Goal: Task Accomplishment & Management: Complete application form

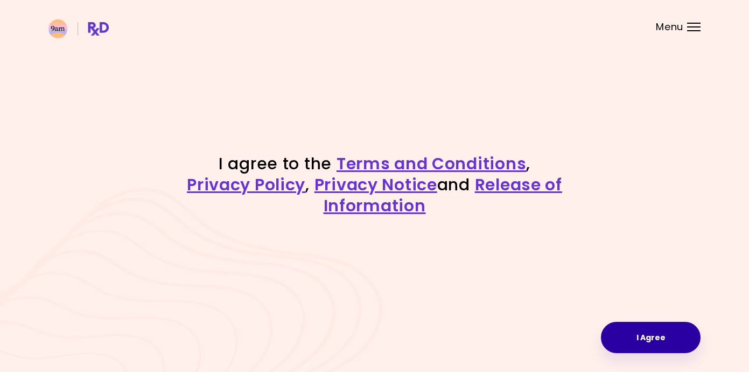
click at [614, 331] on button "I Agree" at bounding box center [651, 337] width 100 height 31
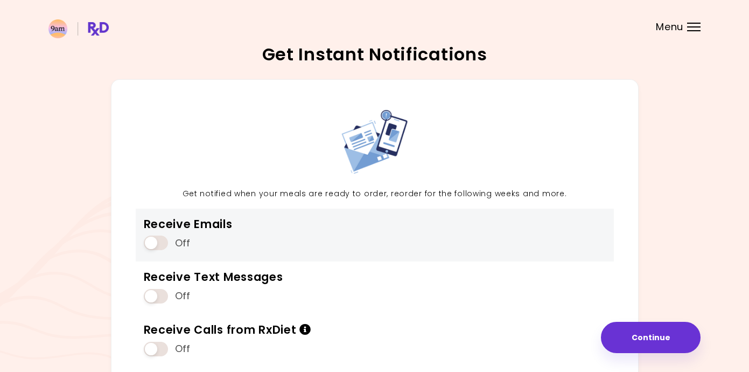
click at [159, 243] on span at bounding box center [156, 242] width 24 height 15
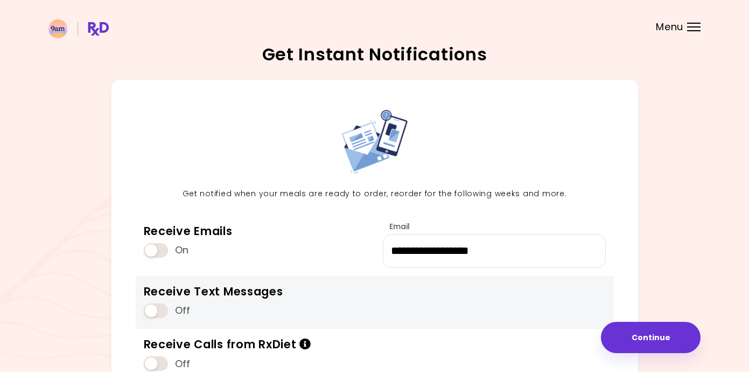
click at [165, 309] on span at bounding box center [156, 310] width 24 height 15
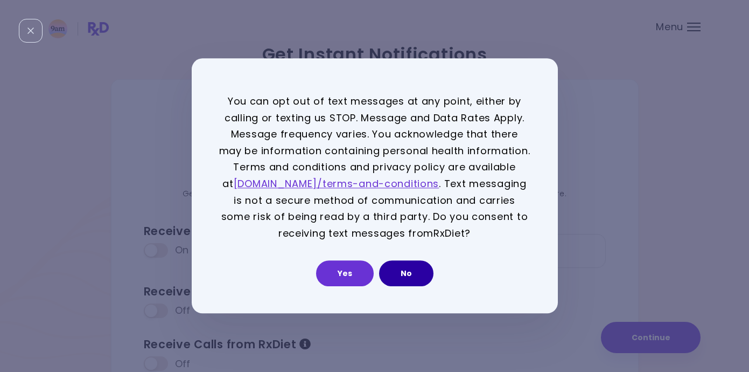
click at [399, 276] on button "No" at bounding box center [406, 274] width 54 height 26
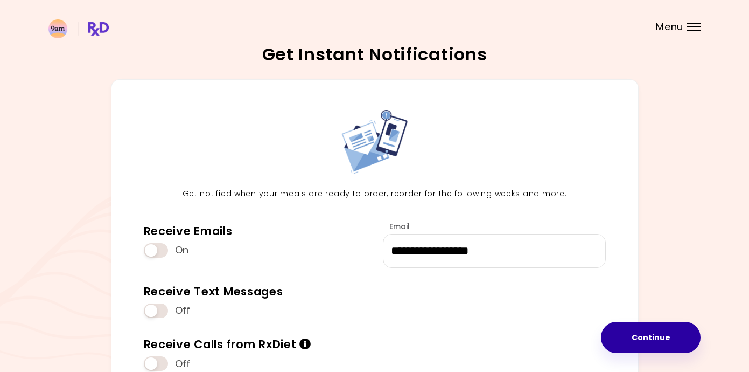
click at [623, 332] on button "Continue" at bounding box center [651, 337] width 100 height 31
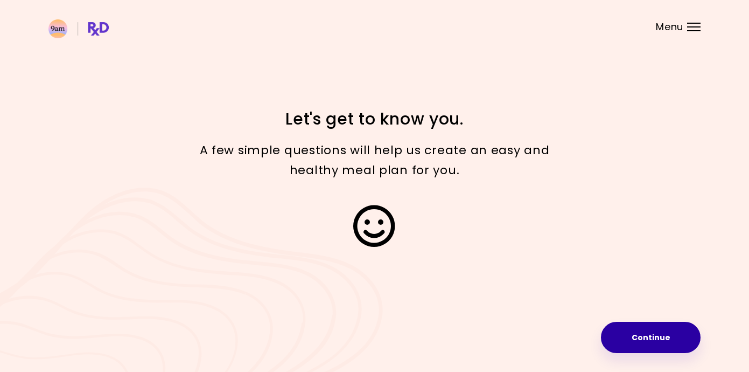
click at [623, 333] on button "Continue" at bounding box center [651, 337] width 100 height 31
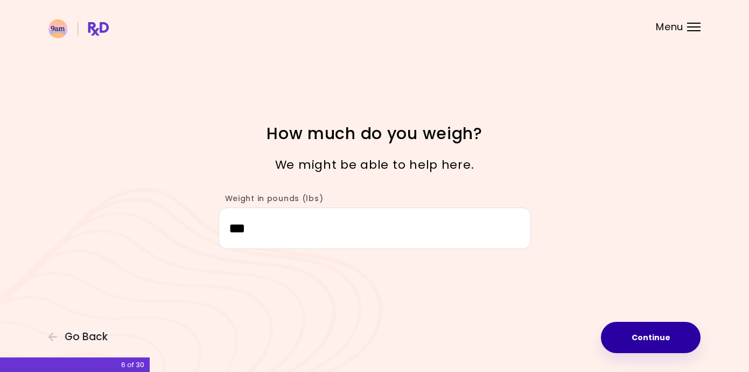
click at [630, 347] on button "Continue" at bounding box center [651, 337] width 100 height 31
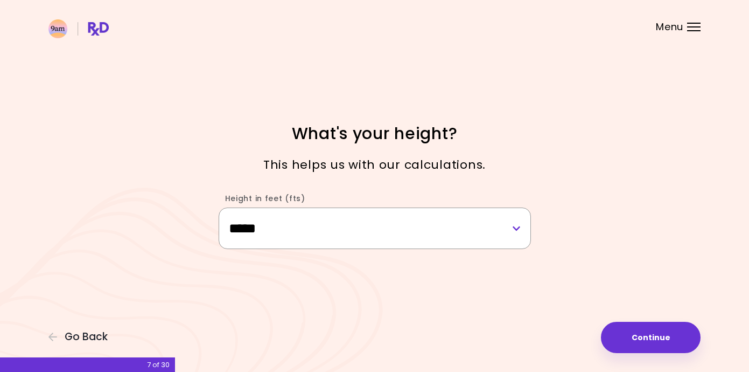
select select "****"
click at [646, 334] on button "Continue" at bounding box center [651, 337] width 100 height 31
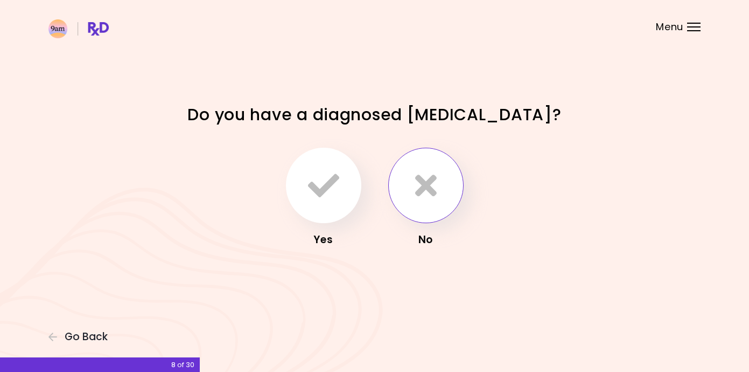
click at [413, 178] on button "button" at bounding box center [425, 185] width 75 height 75
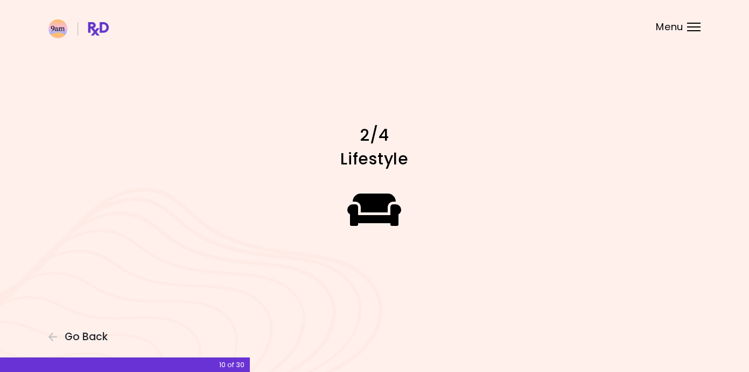
click at [397, 220] on icon at bounding box center [374, 209] width 54 height 43
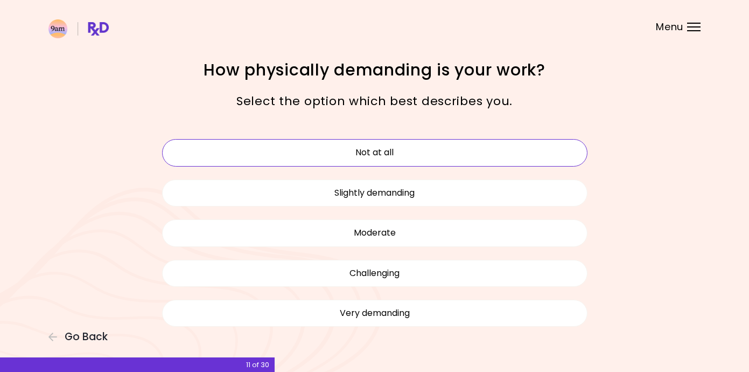
click at [410, 144] on button "Not at all" at bounding box center [374, 152] width 425 height 27
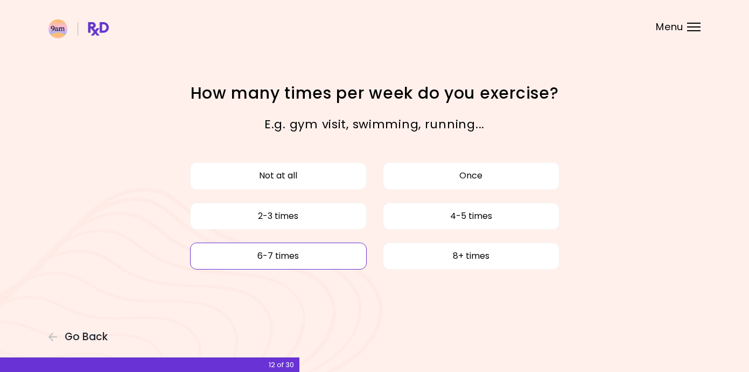
click at [343, 256] on button "6-7 times" at bounding box center [278, 255] width 177 height 27
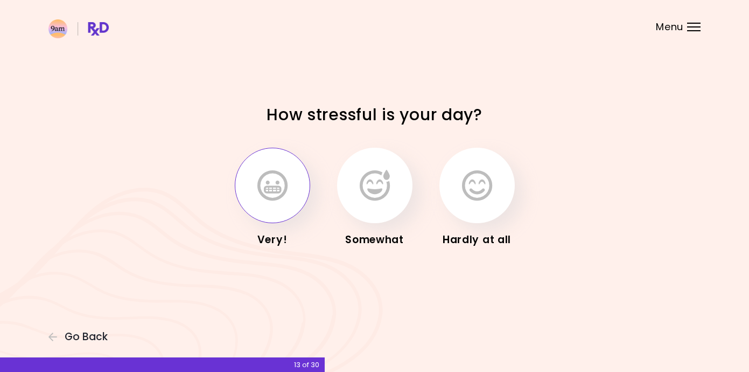
click at [289, 214] on button "button" at bounding box center [272, 185] width 75 height 75
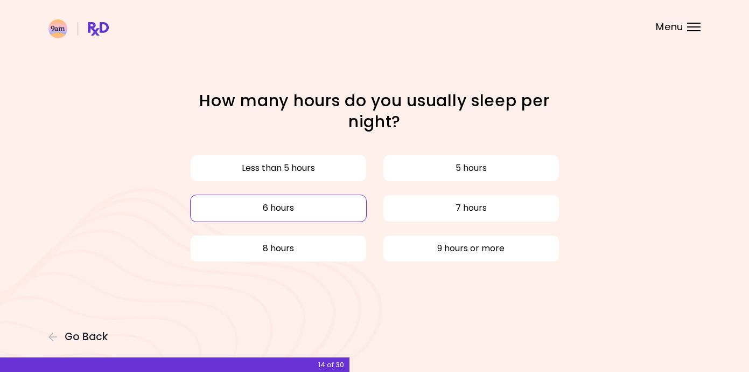
click at [333, 215] on button "6 hours" at bounding box center [278, 207] width 177 height 27
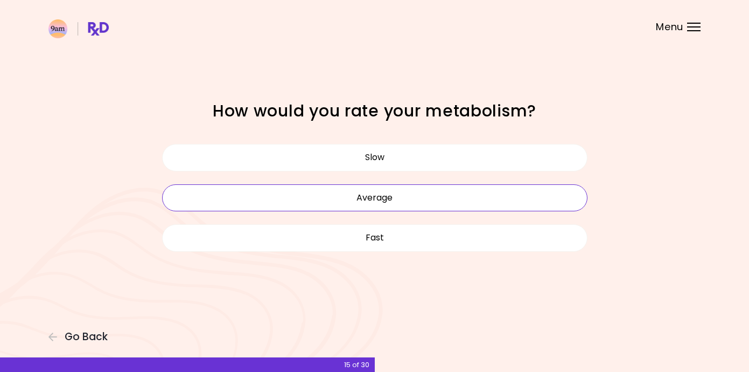
click at [336, 204] on button "Average" at bounding box center [374, 197] width 425 height 27
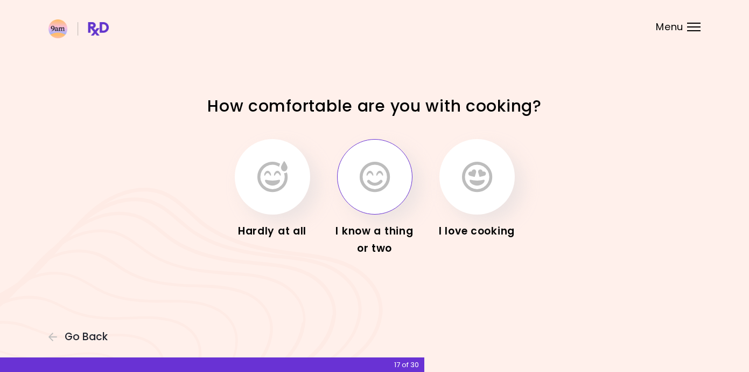
click at [369, 180] on icon "button" at bounding box center [375, 176] width 30 height 31
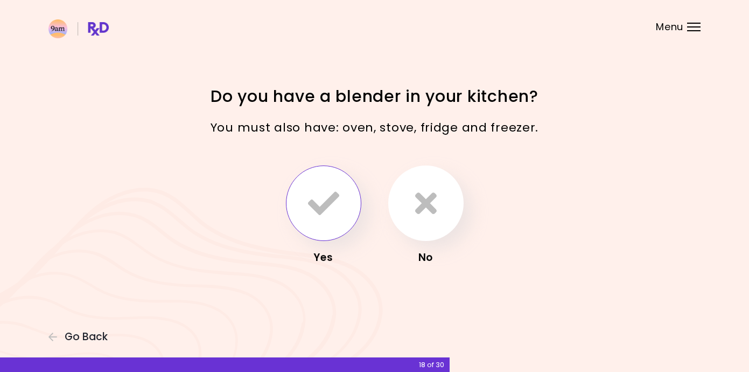
click at [332, 204] on icon "button" at bounding box center [323, 202] width 31 height 31
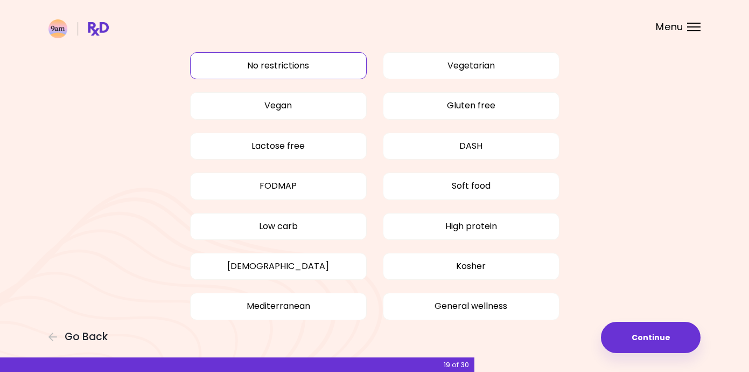
scroll to position [53, 0]
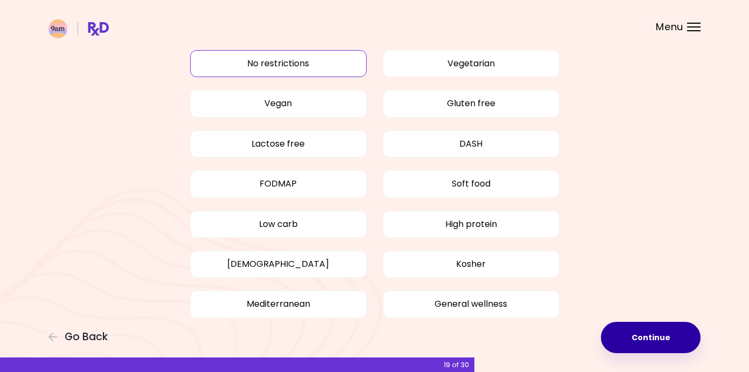
click at [622, 339] on button "Continue" at bounding box center [651, 337] width 100 height 31
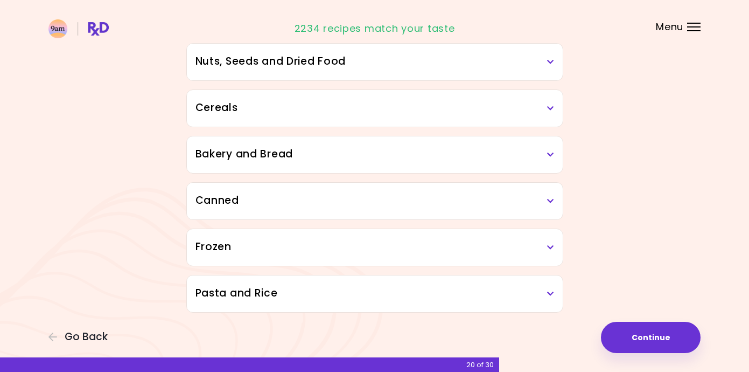
scroll to position [578, 0]
click at [678, 341] on button "Continue" at bounding box center [651, 337] width 100 height 31
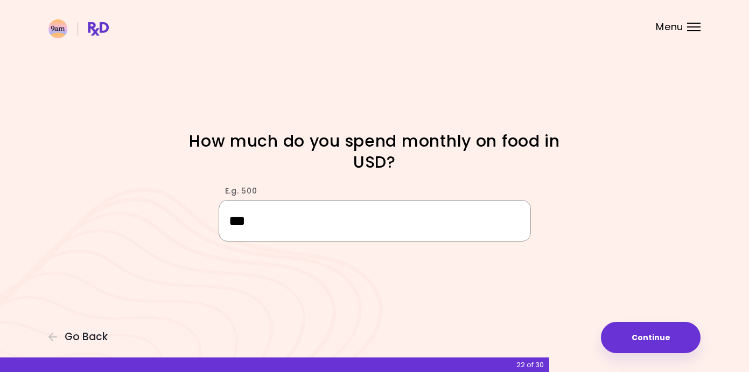
click at [388, 233] on input "***" at bounding box center [375, 220] width 312 height 41
type input "***"
click at [649, 329] on button "Continue" at bounding box center [651, 337] width 100 height 31
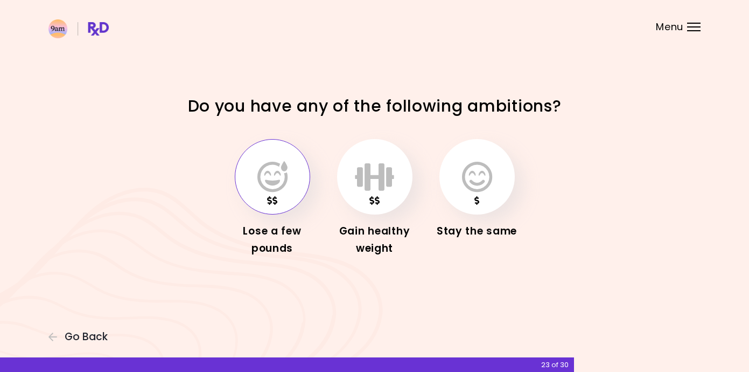
click at [269, 187] on icon "button" at bounding box center [272, 176] width 30 height 31
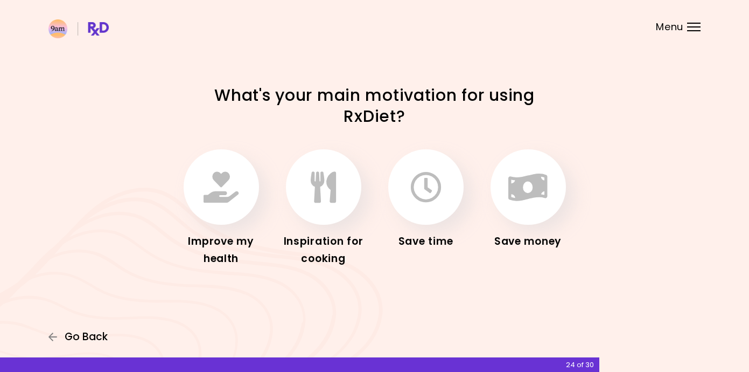
click at [84, 336] on span "Go Back" at bounding box center [86, 337] width 43 height 12
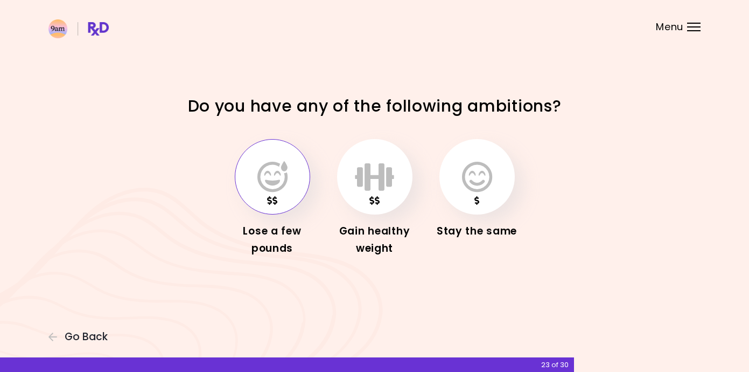
click at [268, 166] on icon "button" at bounding box center [272, 176] width 30 height 31
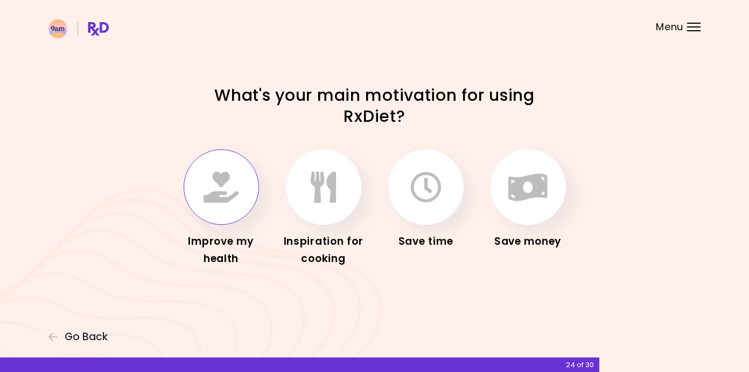
click at [218, 218] on button "button" at bounding box center [221, 186] width 75 height 75
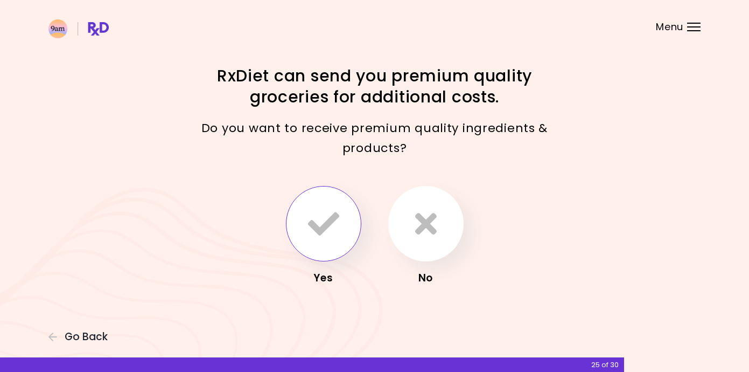
click at [327, 241] on button "button" at bounding box center [323, 223] width 75 height 75
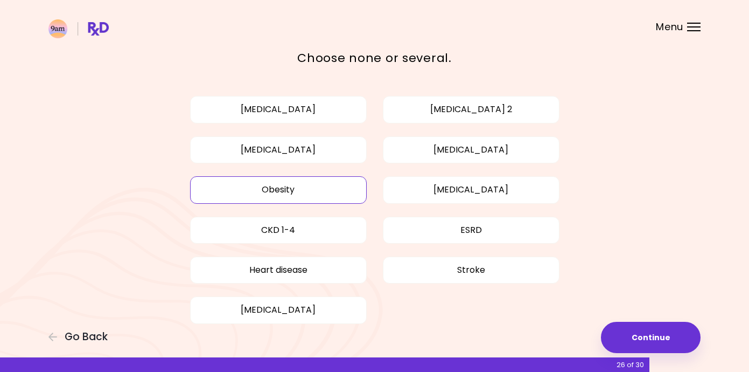
scroll to position [43, 0]
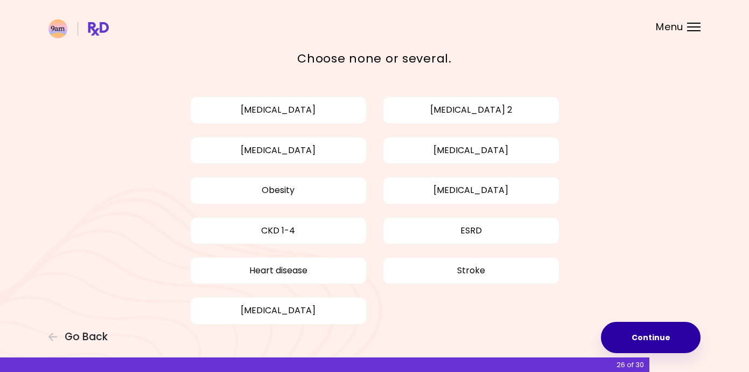
click at [666, 340] on button "Continue" at bounding box center [651, 337] width 100 height 31
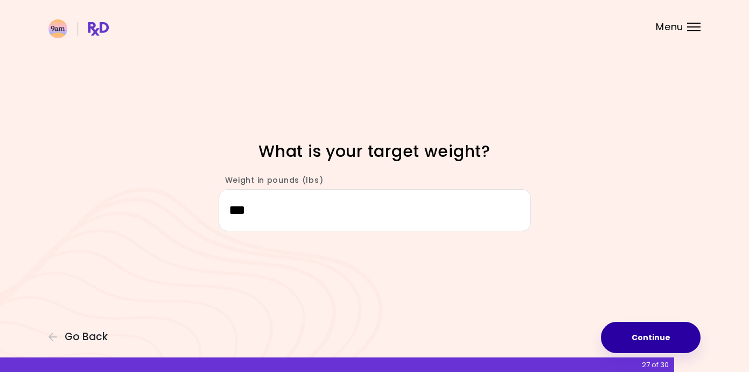
type input "***"
click at [666, 333] on button "Continue" at bounding box center [651, 337] width 100 height 31
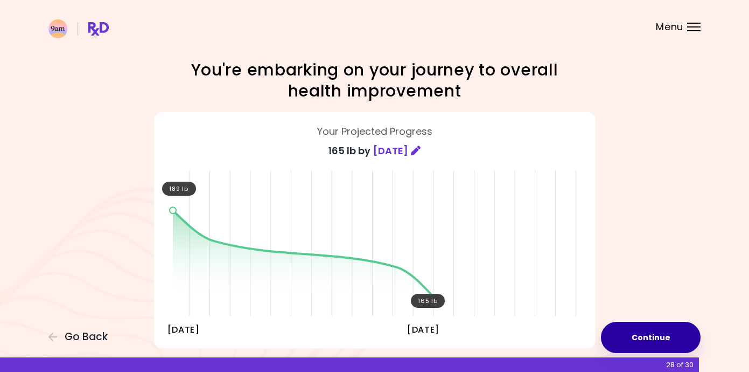
click at [643, 332] on button "Continue" at bounding box center [651, 337] width 100 height 31
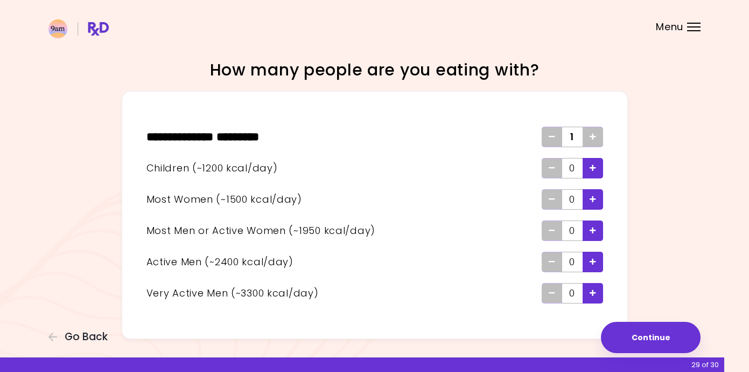
click at [594, 194] on span "Add - Woman" at bounding box center [593, 199] width 6 height 17
click at [549, 197] on icon "Remove - Woman" at bounding box center [552, 198] width 6 height 7
click at [596, 227] on div "Add - Man or Active Woman" at bounding box center [593, 230] width 20 height 20
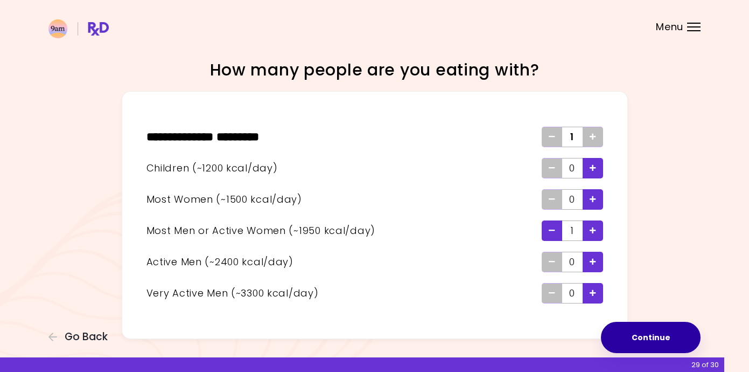
click at [630, 335] on button "Continue" at bounding box center [651, 337] width 100 height 31
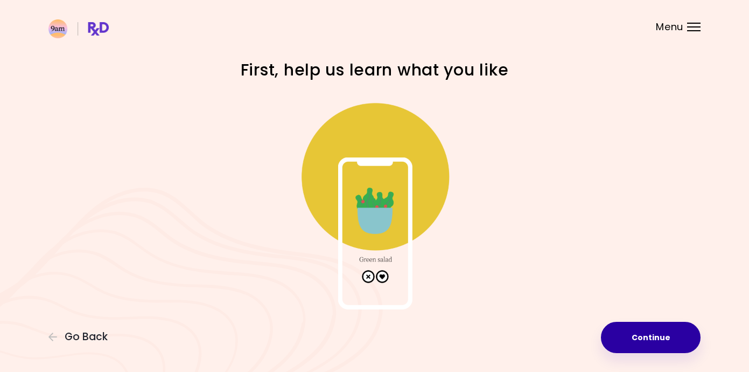
click at [626, 336] on button "Continue" at bounding box center [651, 337] width 100 height 31
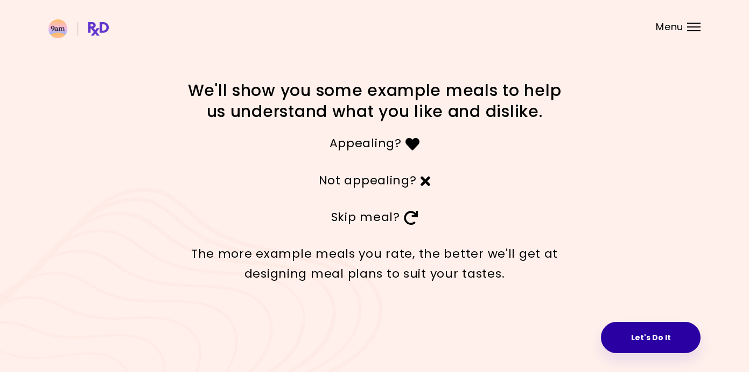
click at [617, 333] on button "Let's Do It" at bounding box center [651, 337] width 100 height 31
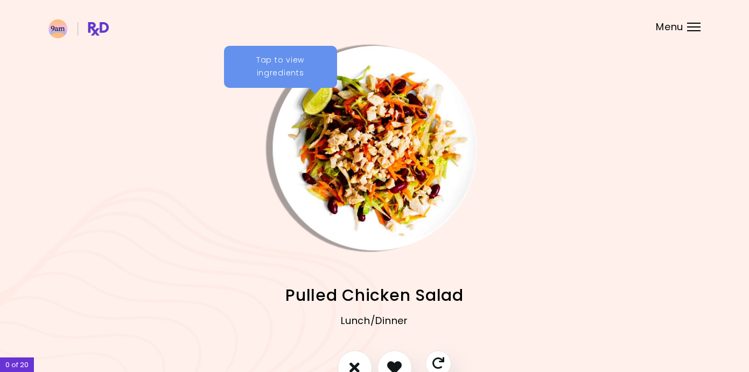
click at [428, 327] on div "Lunch/Dinner" at bounding box center [374, 328] width 652 height 43
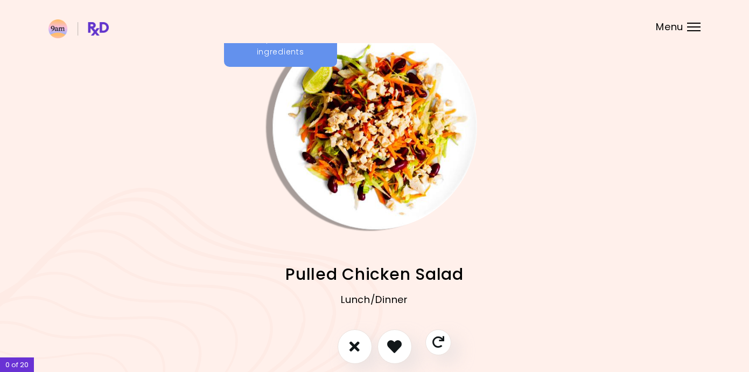
scroll to position [26, 0]
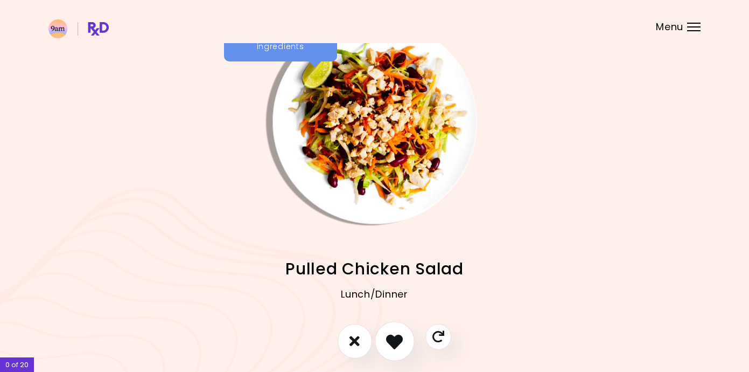
click at [402, 344] on icon "I like this recipe" at bounding box center [394, 340] width 17 height 17
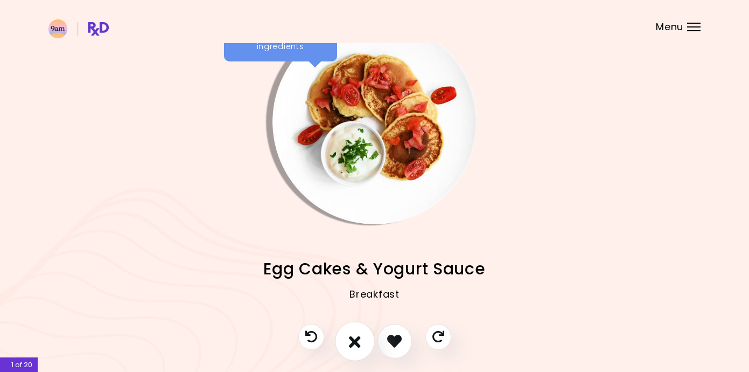
click at [358, 338] on icon "I don't like this recipe" at bounding box center [355, 340] width 12 height 17
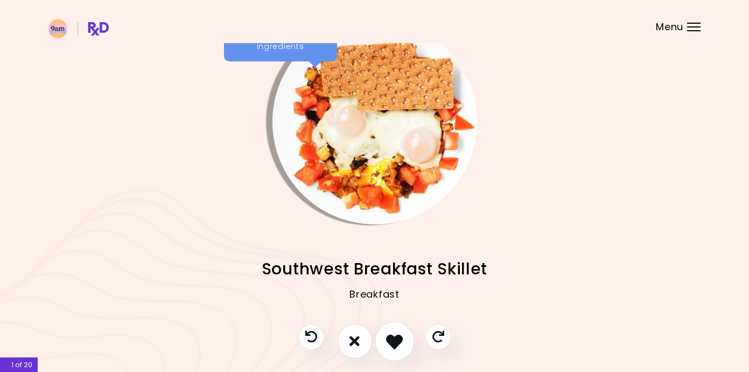
click at [391, 343] on icon "I like this recipe" at bounding box center [394, 340] width 17 height 17
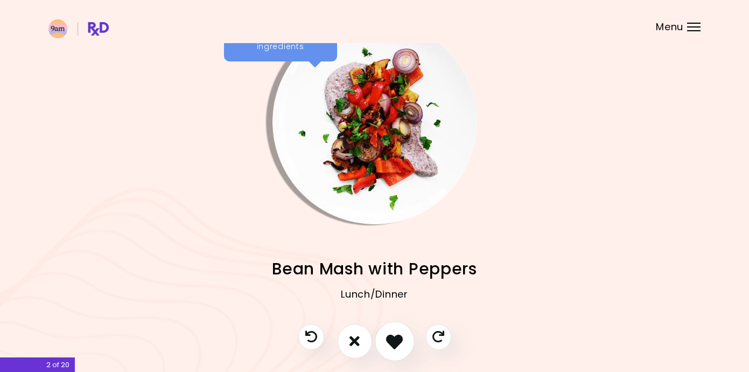
click at [389, 350] on button "I like this recipe" at bounding box center [395, 341] width 40 height 40
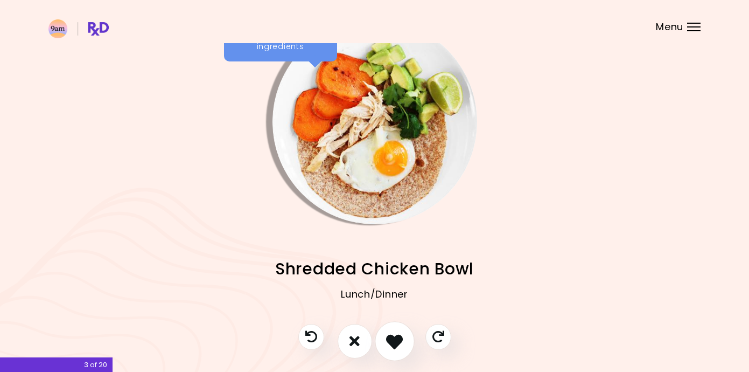
click at [389, 350] on button "I like this recipe" at bounding box center [395, 341] width 40 height 40
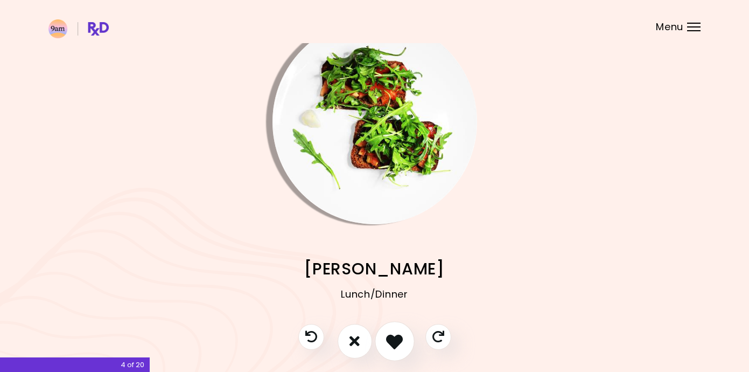
click at [389, 350] on button "I like this recipe" at bounding box center [395, 341] width 40 height 40
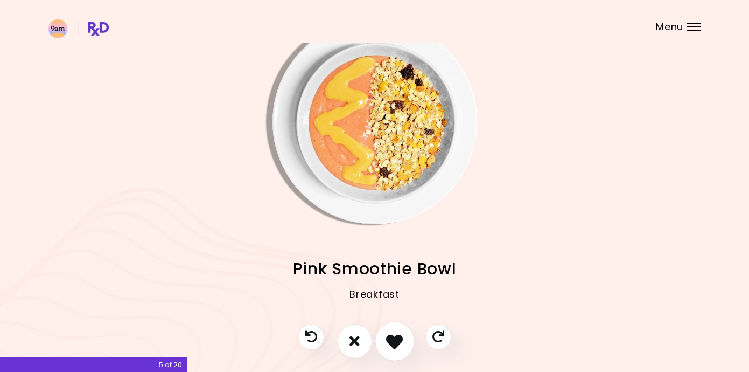
click at [388, 350] on button "I like this recipe" at bounding box center [395, 341] width 40 height 40
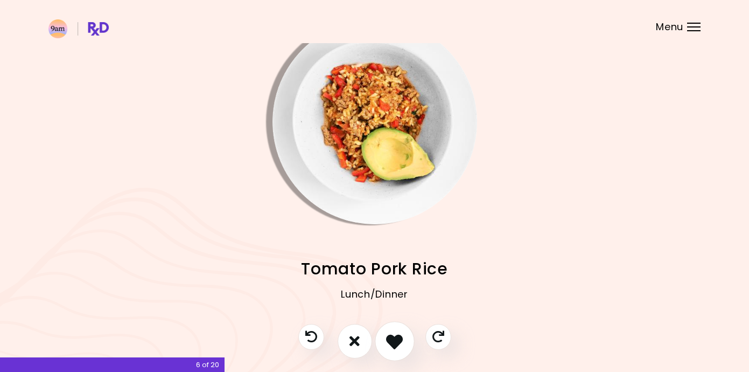
click at [388, 350] on button "I like this recipe" at bounding box center [395, 341] width 40 height 40
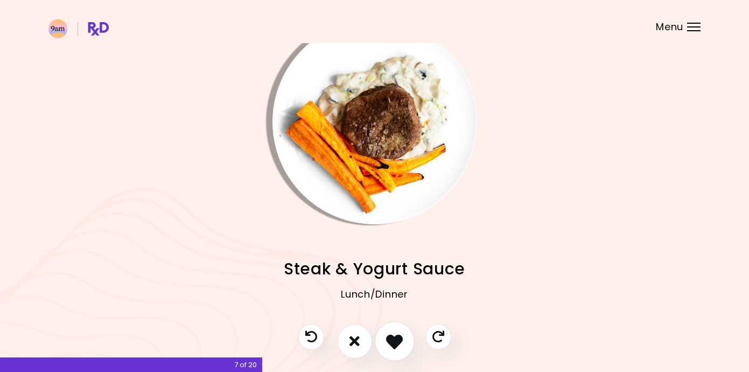
click at [388, 350] on button "I like this recipe" at bounding box center [395, 341] width 40 height 40
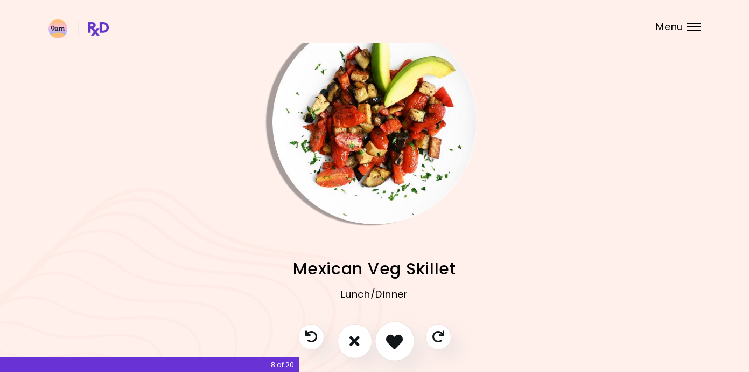
click at [388, 350] on button "I like this recipe" at bounding box center [395, 341] width 40 height 40
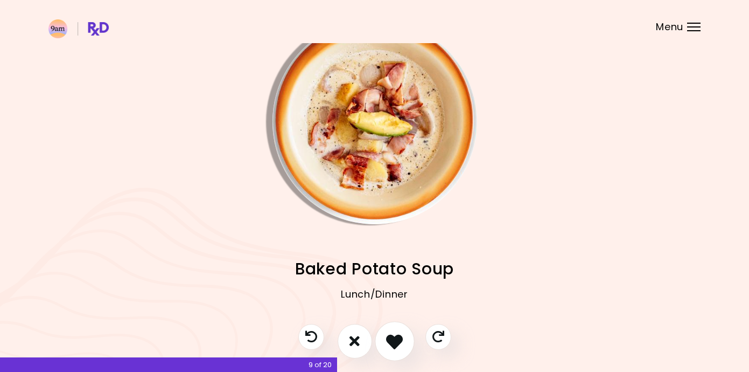
click at [388, 350] on button "I like this recipe" at bounding box center [395, 341] width 40 height 40
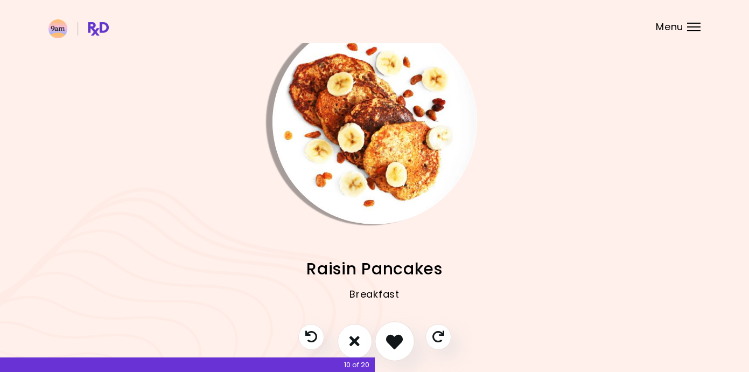
click at [398, 343] on icon "I like this recipe" at bounding box center [394, 340] width 17 height 17
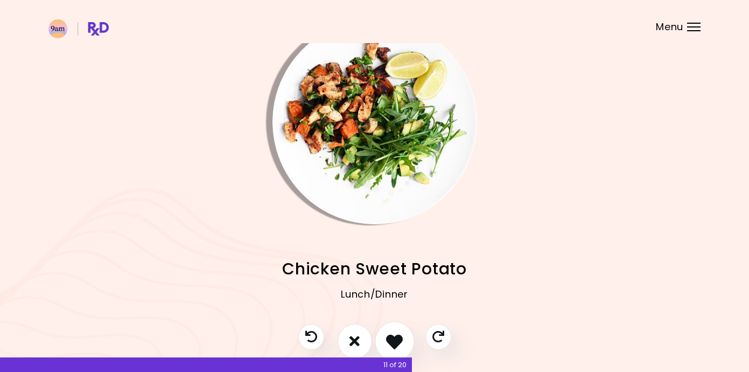
click at [398, 343] on icon "I like this recipe" at bounding box center [394, 340] width 17 height 17
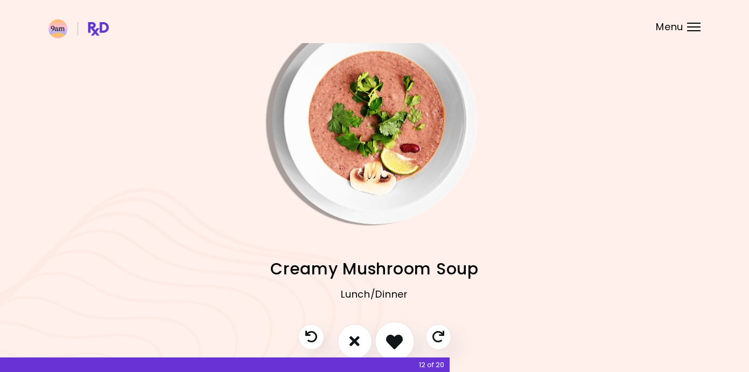
click at [397, 341] on icon "I like this recipe" at bounding box center [394, 340] width 17 height 17
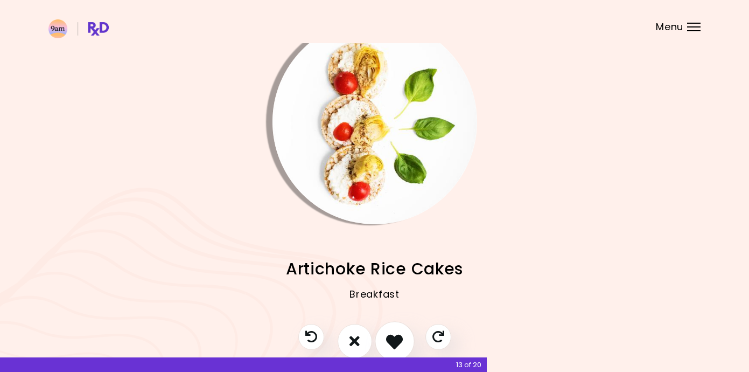
click at [397, 341] on icon "I like this recipe" at bounding box center [394, 340] width 17 height 17
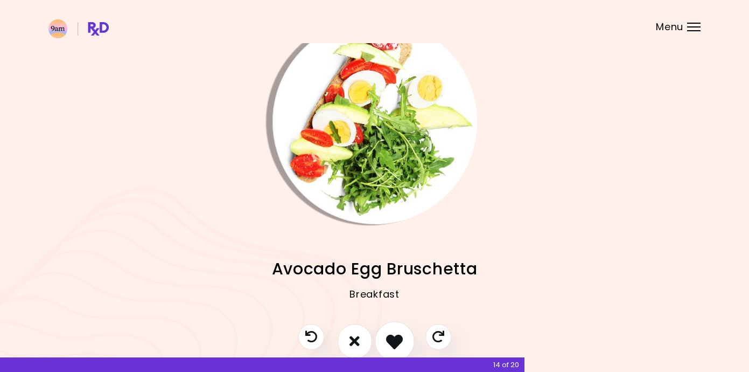
click at [397, 341] on icon "I like this recipe" at bounding box center [394, 340] width 17 height 17
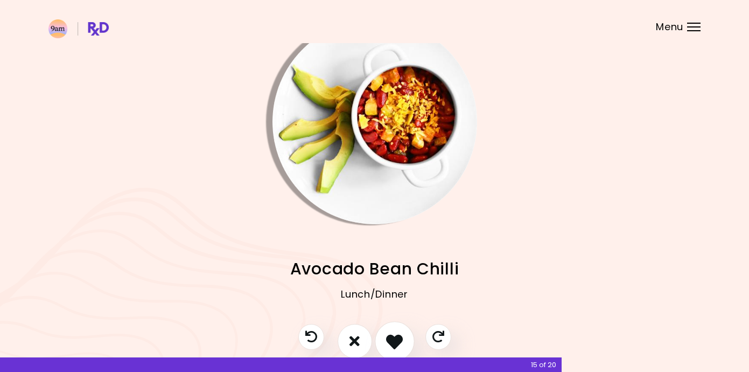
click at [397, 341] on icon "I like this recipe" at bounding box center [394, 340] width 17 height 17
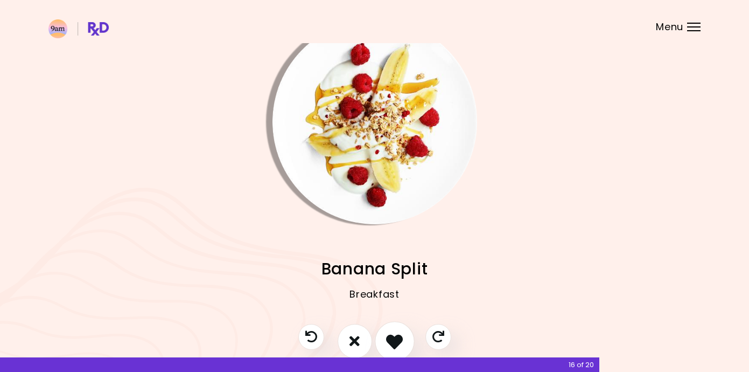
click at [397, 341] on icon "I like this recipe" at bounding box center [394, 340] width 17 height 17
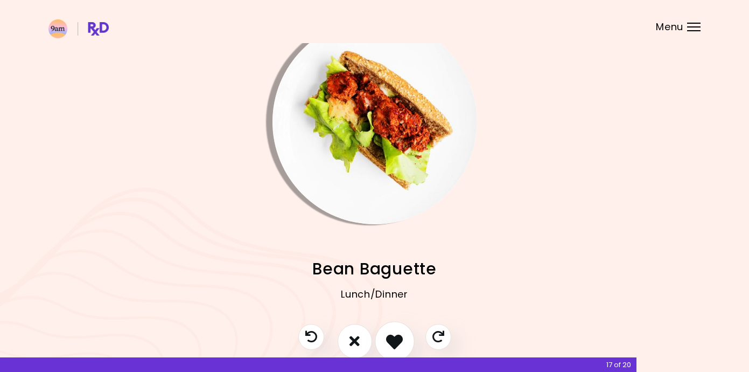
click at [397, 341] on icon "I like this recipe" at bounding box center [394, 340] width 17 height 17
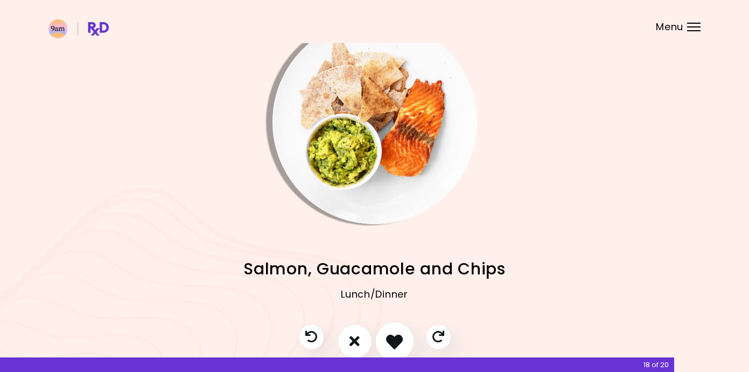
click at [397, 341] on icon "I like this recipe" at bounding box center [394, 340] width 17 height 17
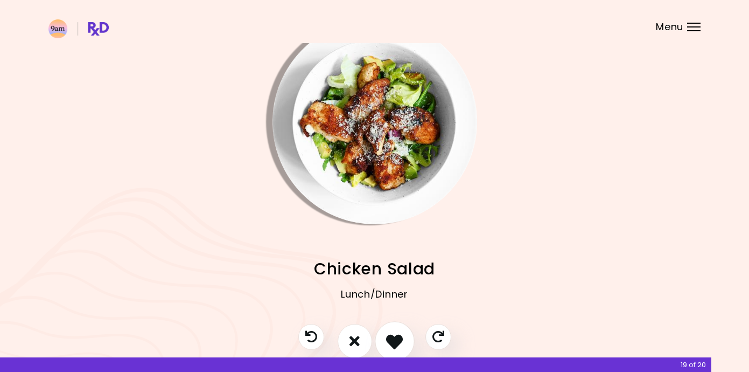
click at [397, 341] on icon "I like this recipe" at bounding box center [394, 340] width 17 height 17
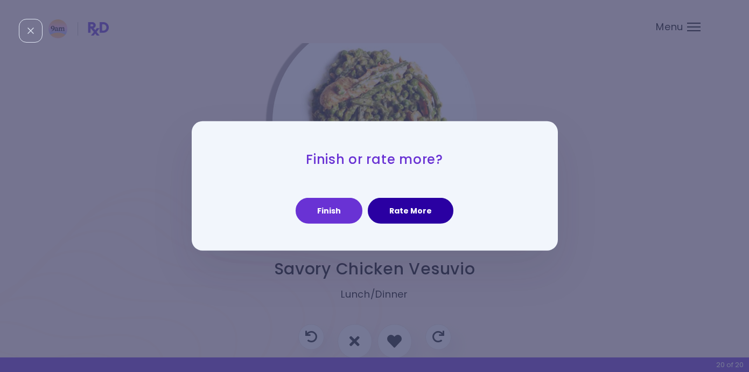
click at [396, 208] on button "Rate More" at bounding box center [411, 211] width 86 height 26
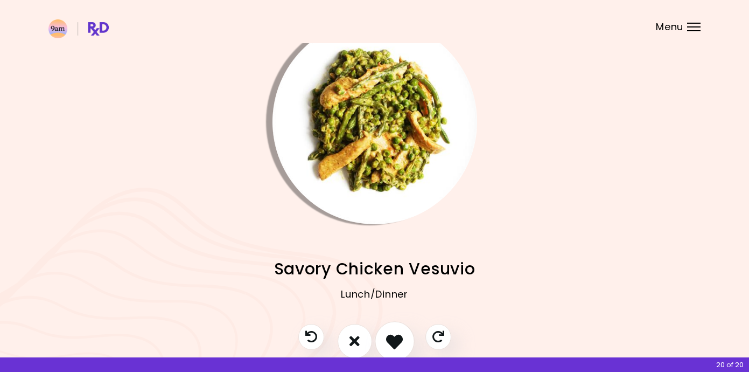
click at [396, 336] on icon "I like this recipe" at bounding box center [394, 340] width 17 height 17
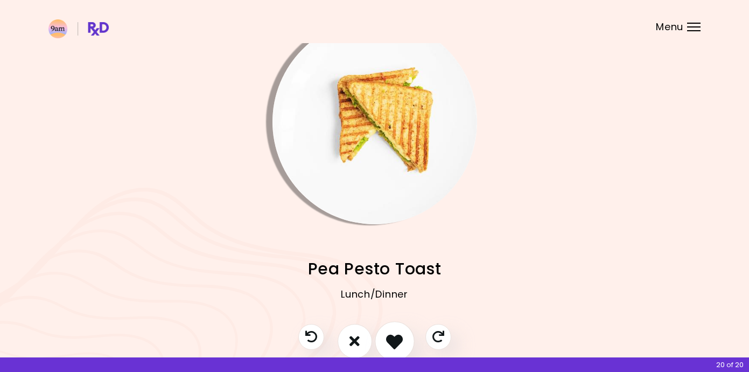
click at [396, 336] on icon "I like this recipe" at bounding box center [394, 340] width 17 height 17
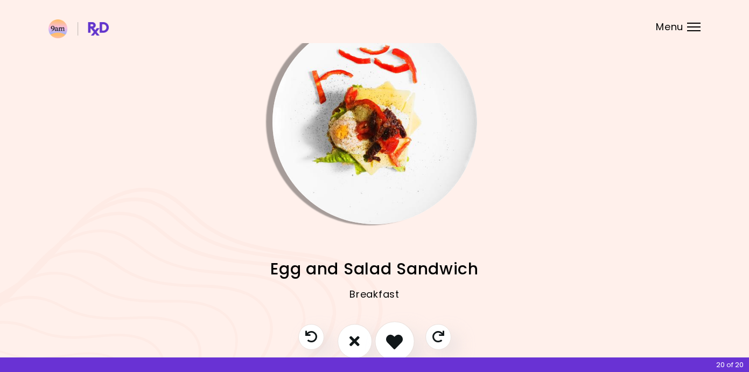
click at [396, 336] on icon "I like this recipe" at bounding box center [394, 340] width 17 height 17
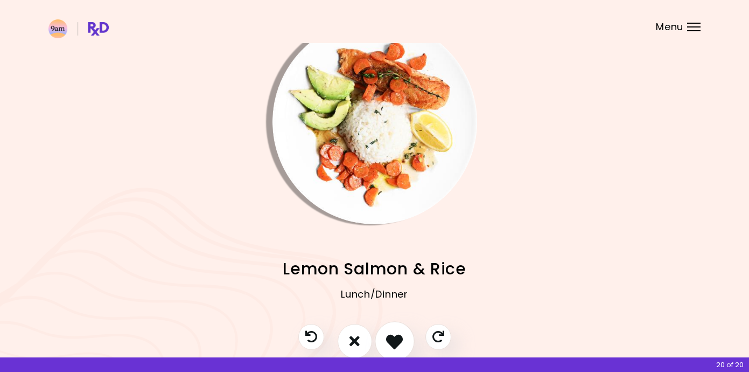
click at [396, 336] on icon "I like this recipe" at bounding box center [394, 340] width 17 height 17
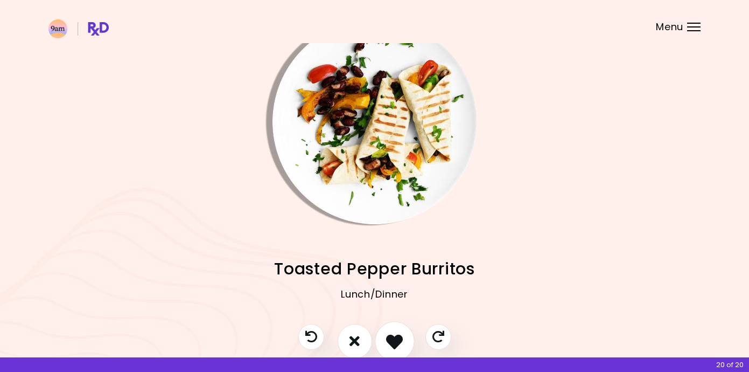
click at [396, 336] on icon "I like this recipe" at bounding box center [394, 340] width 17 height 17
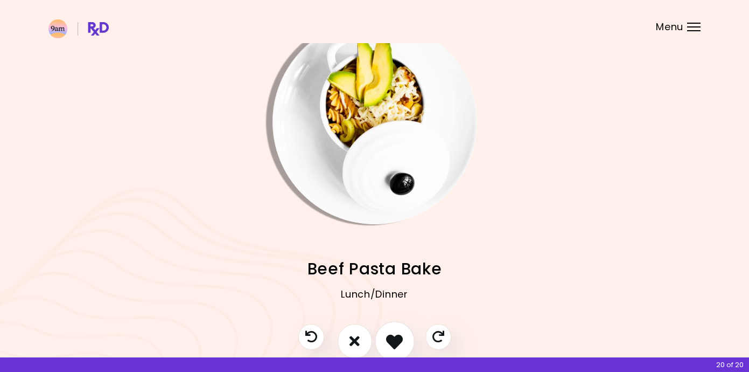
click at [403, 350] on button "I like this recipe" at bounding box center [395, 341] width 40 height 40
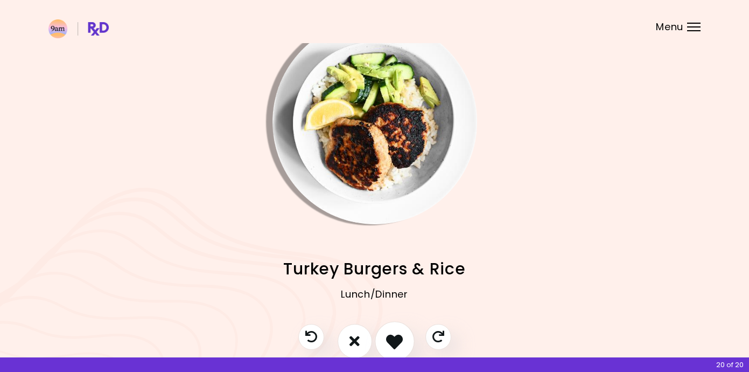
click at [403, 350] on button "I like this recipe" at bounding box center [395, 341] width 40 height 40
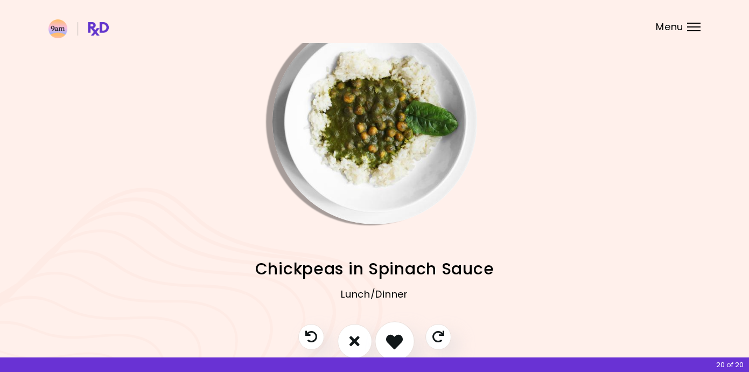
click at [403, 350] on button "I like this recipe" at bounding box center [395, 341] width 40 height 40
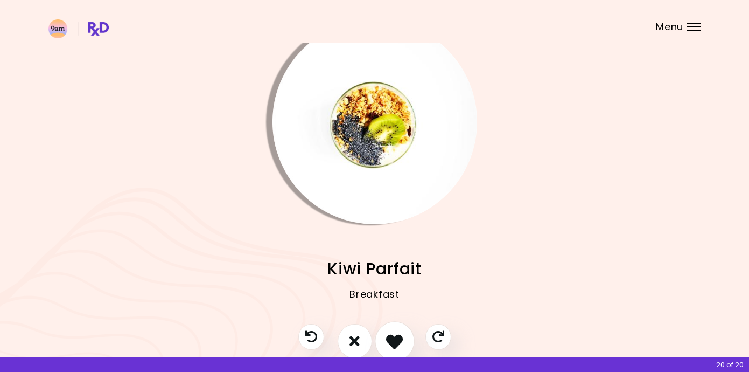
click at [403, 350] on button "I like this recipe" at bounding box center [395, 341] width 40 height 40
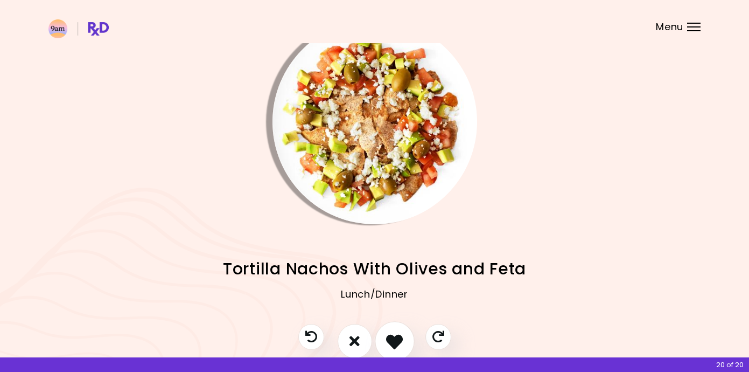
click at [403, 350] on button "I like this recipe" at bounding box center [395, 341] width 40 height 40
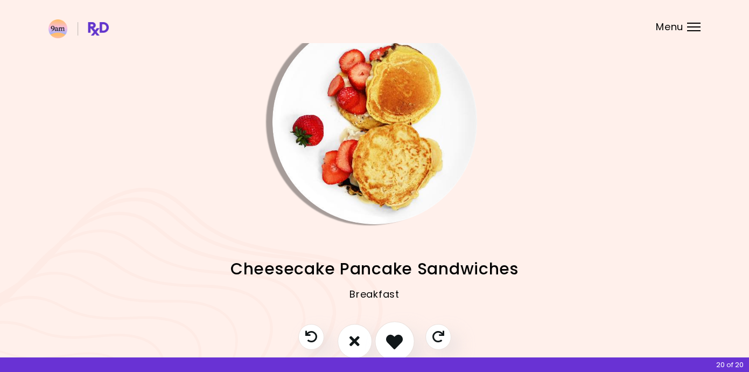
click at [403, 350] on button "I like this recipe" at bounding box center [395, 341] width 40 height 40
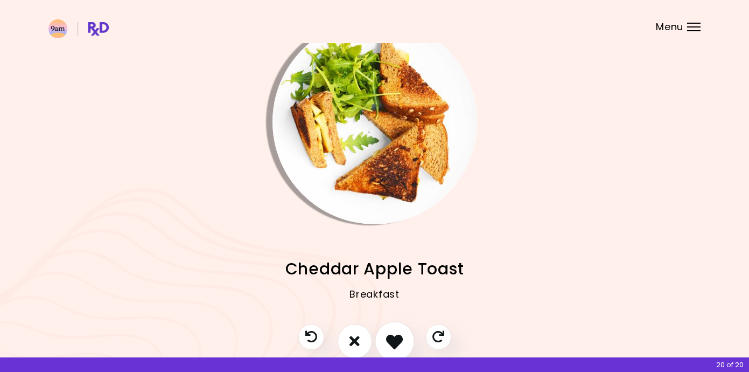
click at [403, 350] on button "I like this recipe" at bounding box center [395, 341] width 40 height 40
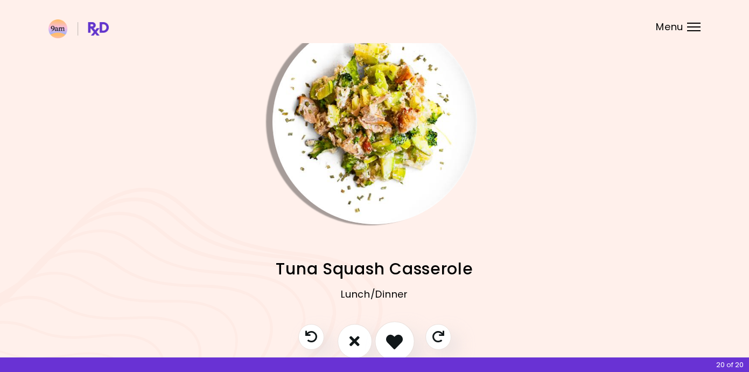
click at [403, 350] on button "I like this recipe" at bounding box center [395, 341] width 40 height 40
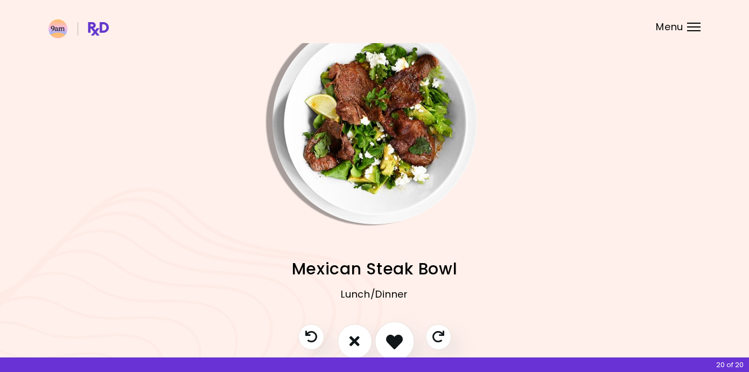
click at [403, 350] on button "I like this recipe" at bounding box center [395, 341] width 40 height 40
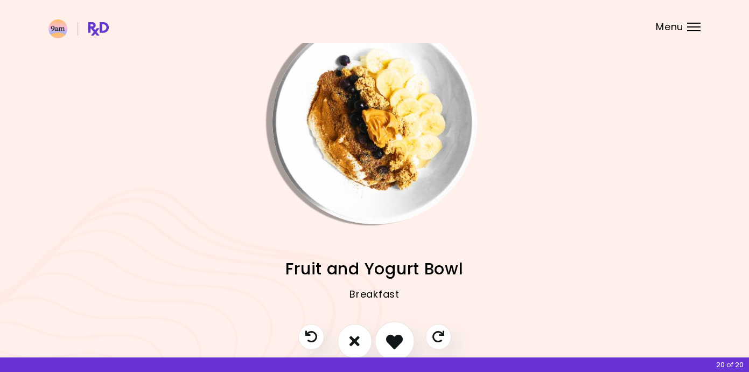
click at [403, 350] on button "I like this recipe" at bounding box center [395, 341] width 40 height 40
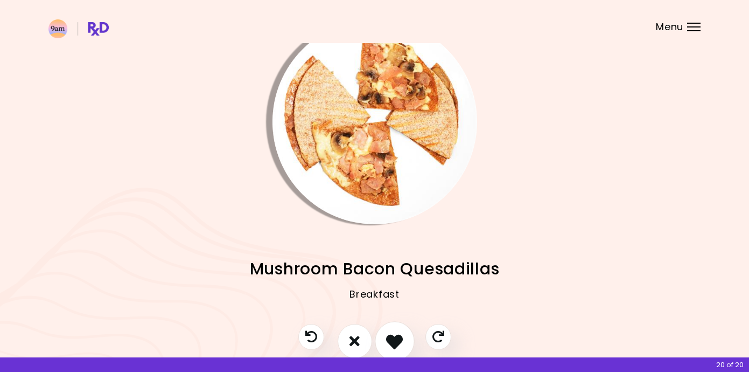
click at [403, 350] on button "I like this recipe" at bounding box center [395, 341] width 40 height 40
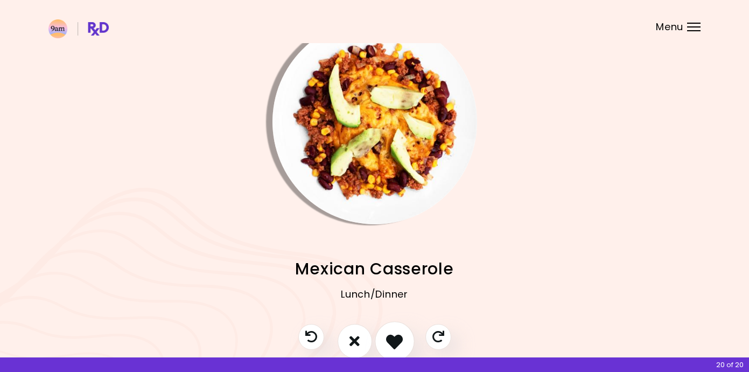
click at [403, 350] on button "I like this recipe" at bounding box center [395, 341] width 40 height 40
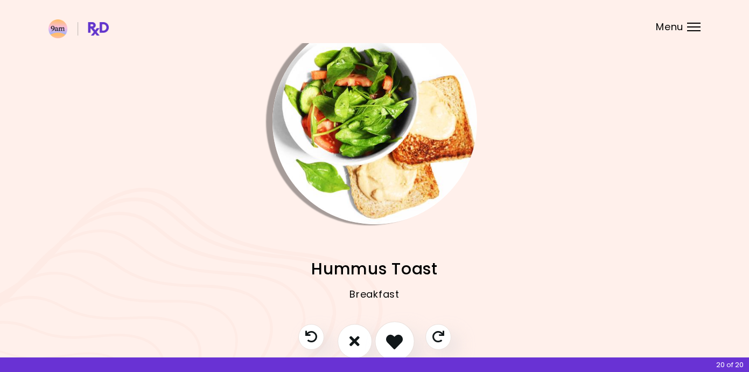
click at [403, 350] on button "I like this recipe" at bounding box center [395, 341] width 40 height 40
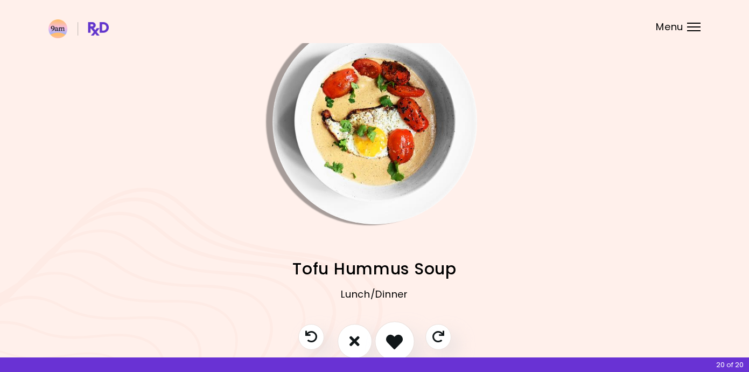
click at [403, 350] on button "I like this recipe" at bounding box center [395, 341] width 40 height 40
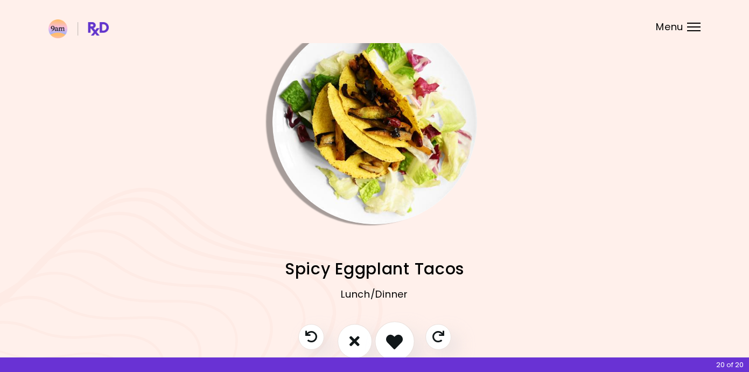
click at [403, 350] on button "I like this recipe" at bounding box center [395, 341] width 40 height 40
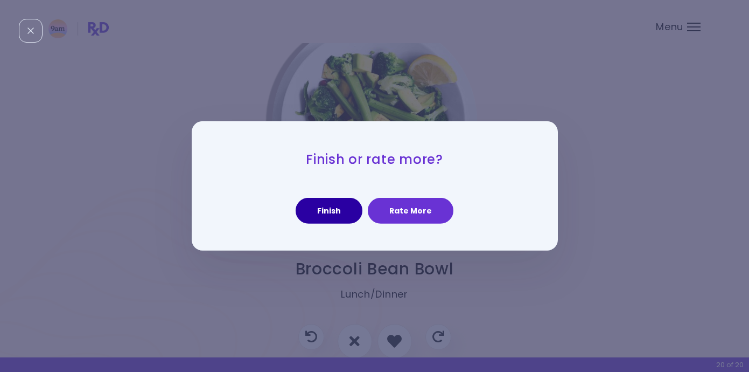
click at [351, 215] on button "Finish" at bounding box center [329, 211] width 67 height 26
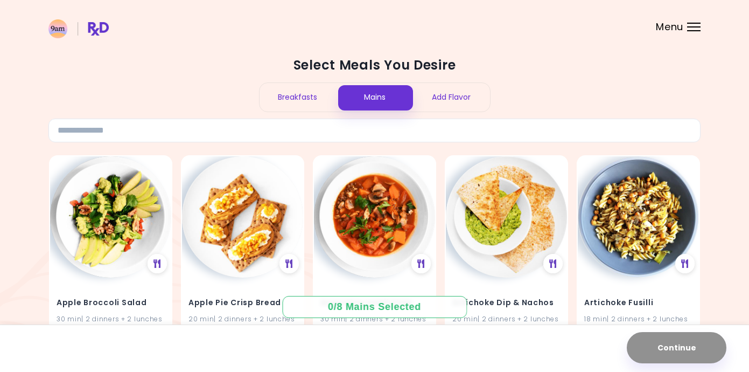
click at [408, 97] on div "Mains" at bounding box center [374, 97] width 77 height 29
click at [427, 97] on div "Add Flavor" at bounding box center [451, 97] width 77 height 29
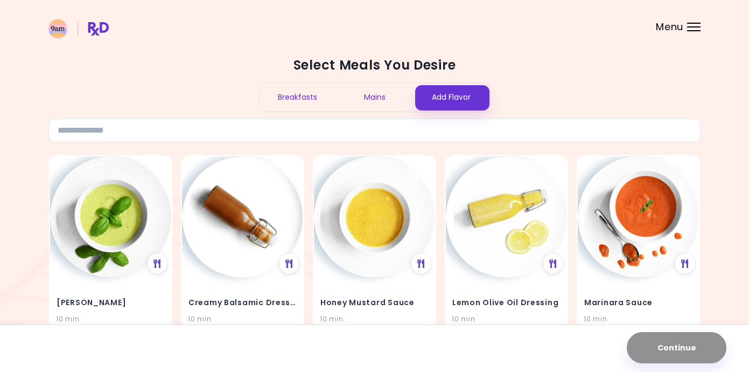
click at [393, 97] on div "Mains" at bounding box center [374, 97] width 77 height 29
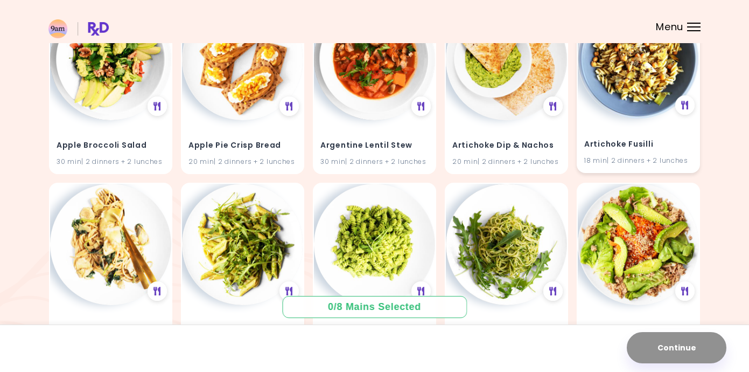
scroll to position [254, 0]
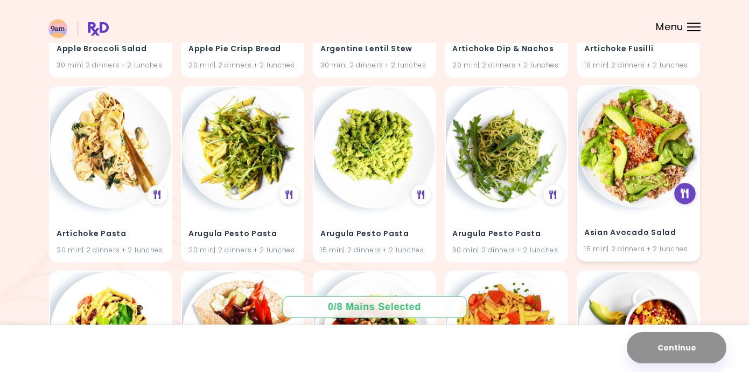
click at [690, 187] on div at bounding box center [686, 194] width 22 height 22
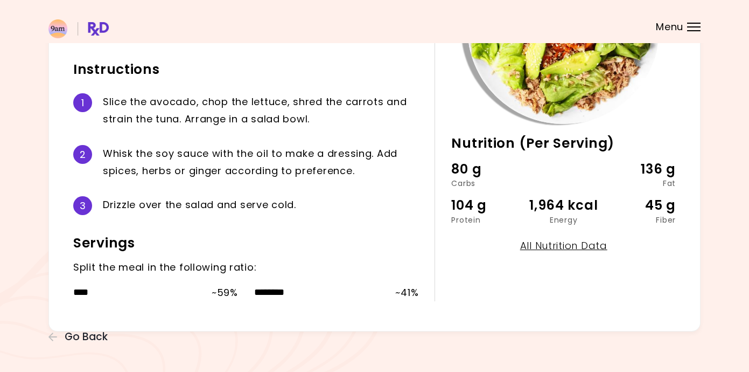
scroll to position [177, 0]
click at [66, 341] on span "Go Back" at bounding box center [86, 337] width 43 height 12
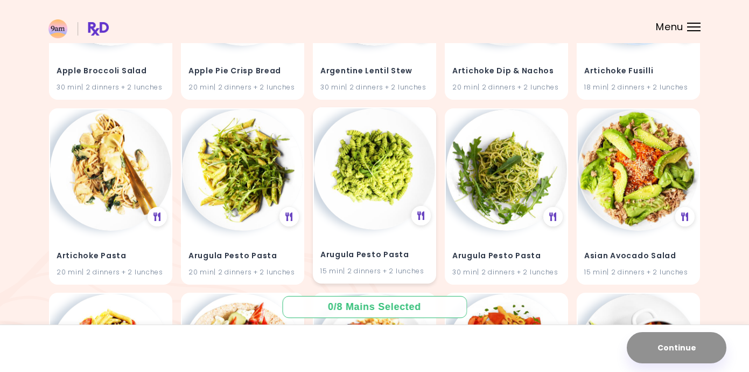
scroll to position [238, 0]
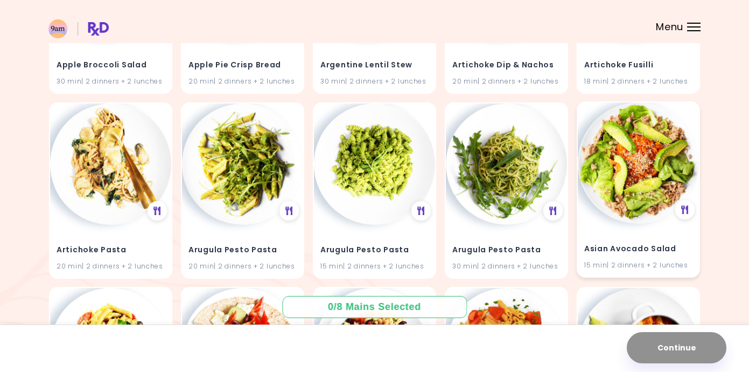
click at [623, 241] on h4 "Asian Avocado Salad" at bounding box center [638, 248] width 108 height 17
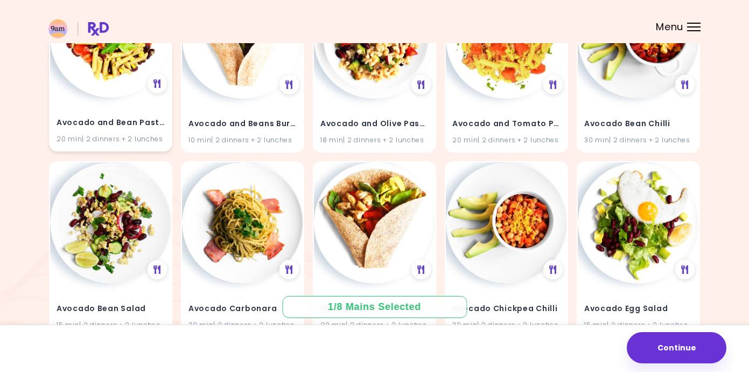
scroll to position [549, 0]
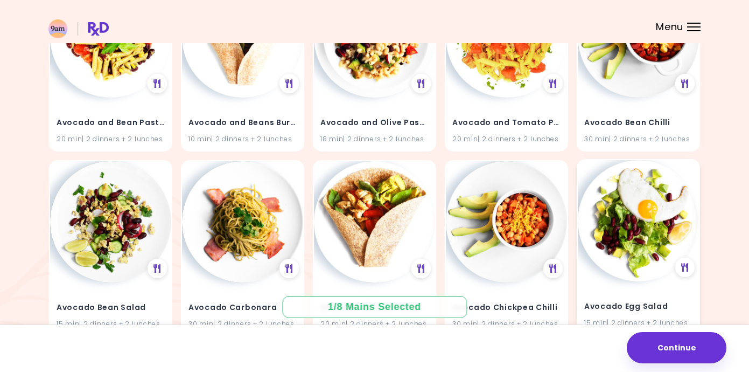
click at [643, 238] on img at bounding box center [638, 220] width 121 height 121
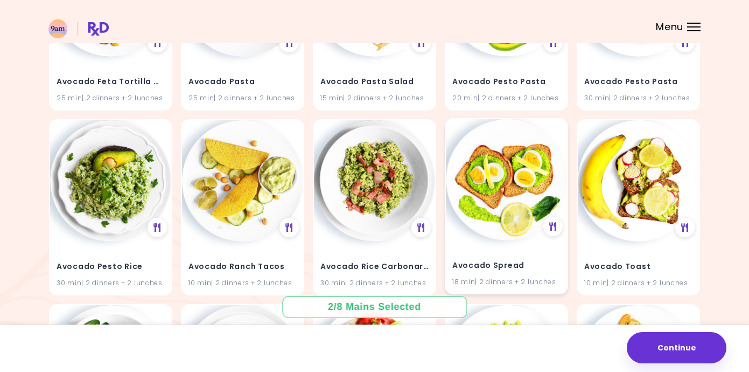
scroll to position [961, 0]
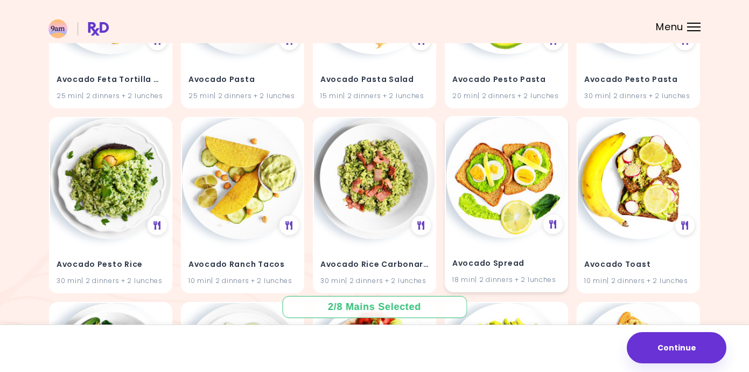
click at [519, 225] on img at bounding box center [506, 177] width 121 height 121
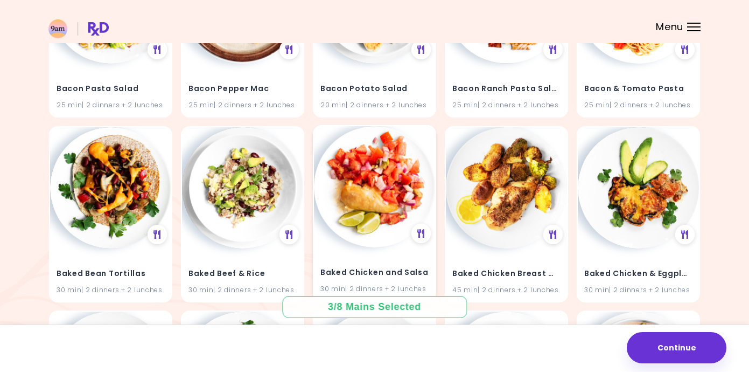
scroll to position [1690, 0]
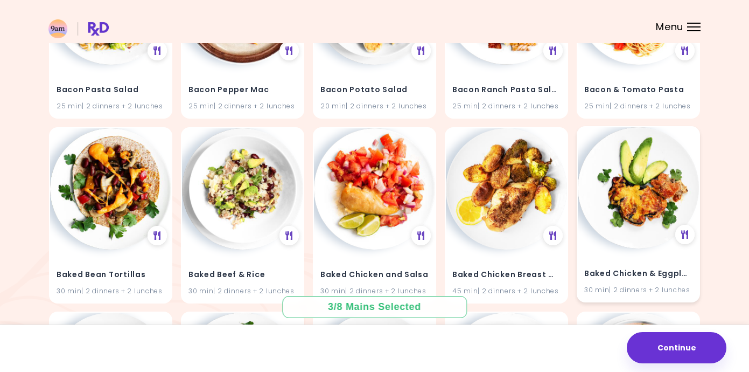
click at [623, 201] on img at bounding box center [638, 187] width 121 height 121
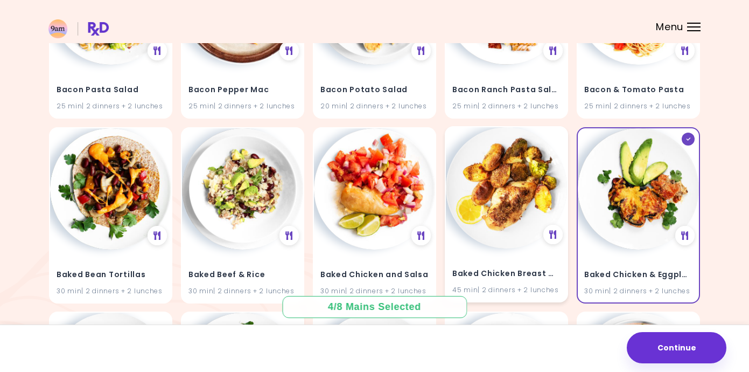
click at [522, 213] on img at bounding box center [506, 187] width 121 height 121
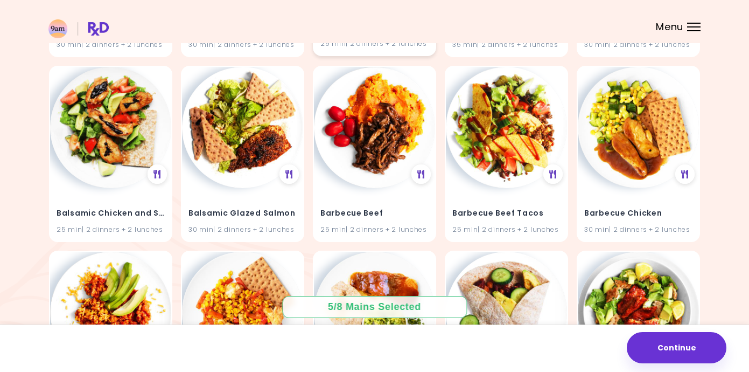
scroll to position [2490, 0]
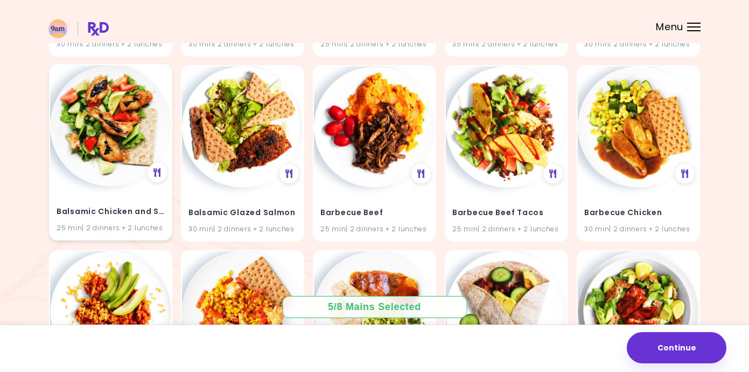
click at [120, 141] on img at bounding box center [110, 125] width 121 height 121
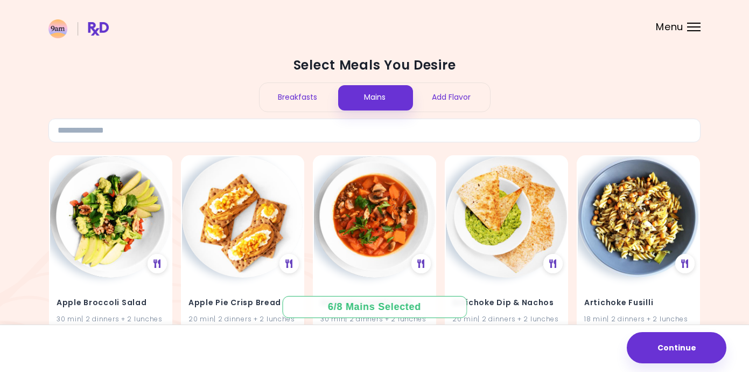
scroll to position [0, 0]
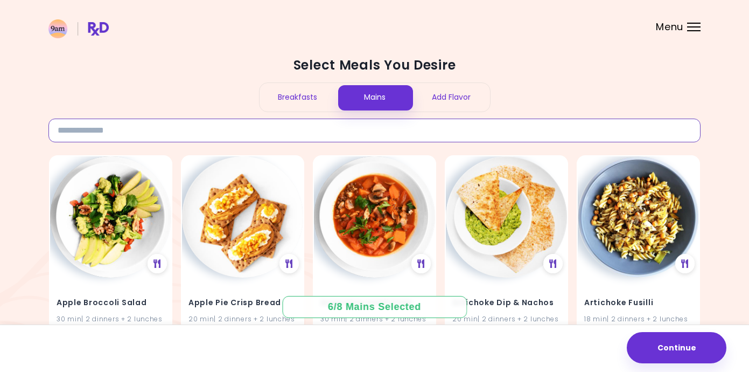
click at [472, 126] on input at bounding box center [374, 130] width 652 height 24
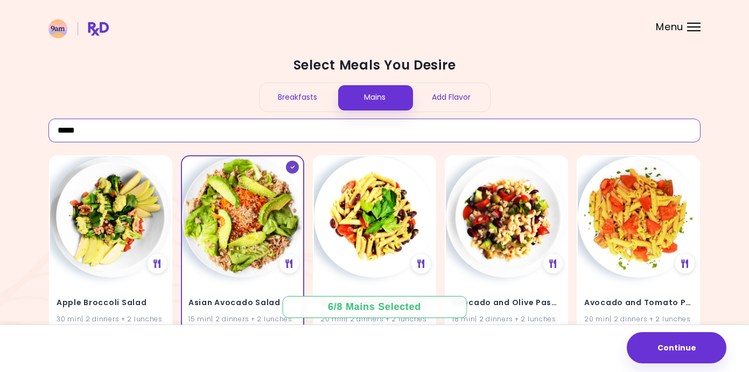
click at [231, 128] on input "*****" at bounding box center [374, 130] width 652 height 24
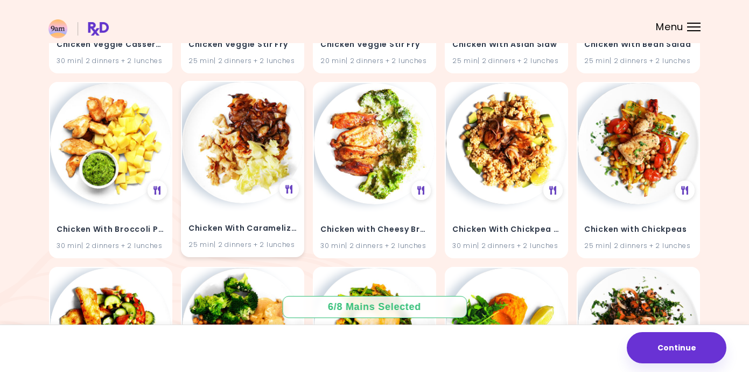
scroll to position [6352, 0]
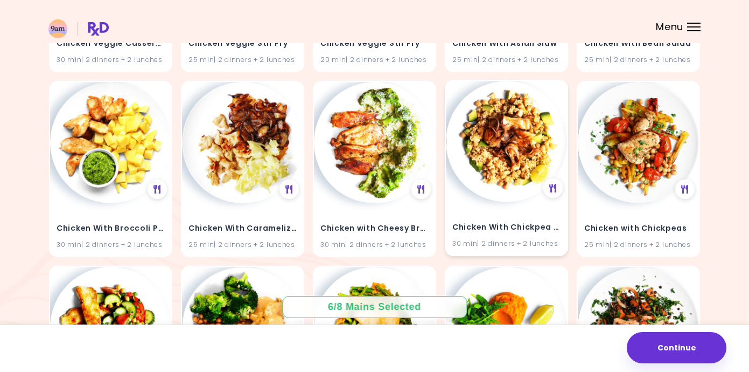
click at [541, 219] on h4 "Chicken With Chickpea Couscous Salad" at bounding box center [506, 227] width 108 height 17
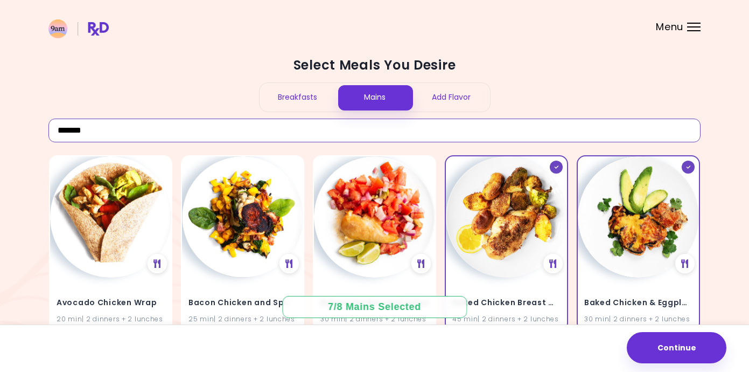
scroll to position [0, 0]
click at [312, 130] on input "*******" at bounding box center [374, 130] width 652 height 24
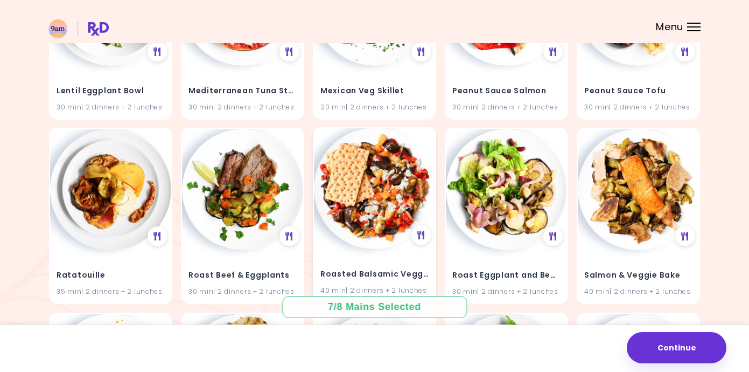
scroll to position [1876, 0]
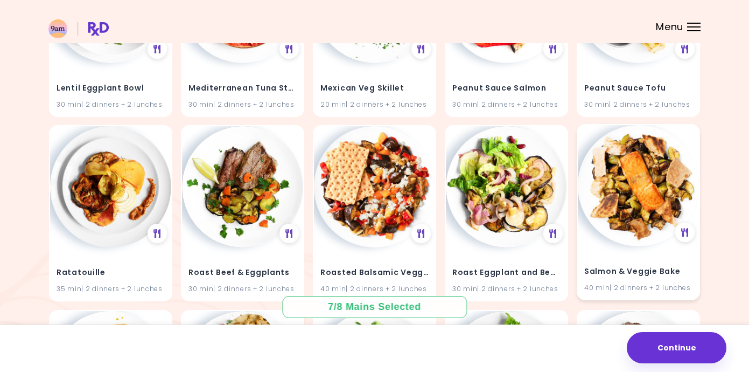
type input "********"
click at [595, 194] on img at bounding box center [638, 185] width 121 height 121
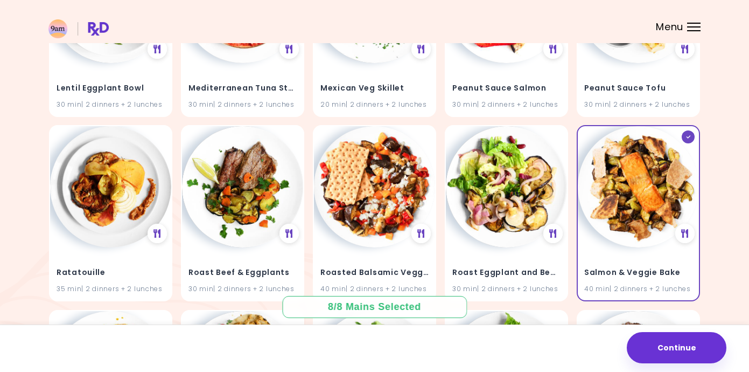
click at [437, 308] on div "8 / 8 Mains Selected" at bounding box center [374, 307] width 185 height 22
click at [666, 339] on button "Continue" at bounding box center [677, 347] width 100 height 31
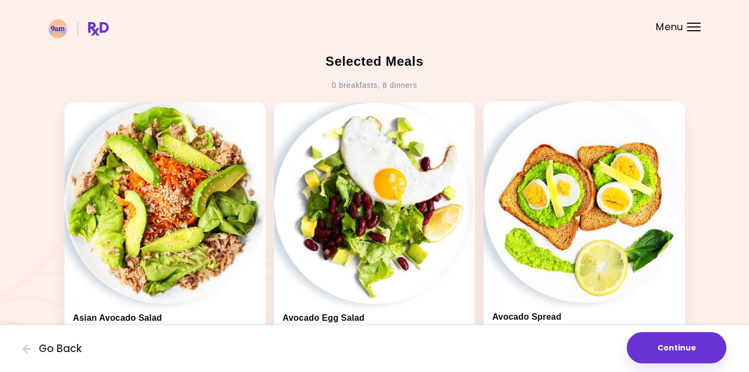
click at [563, 201] on img at bounding box center [584, 201] width 201 height 201
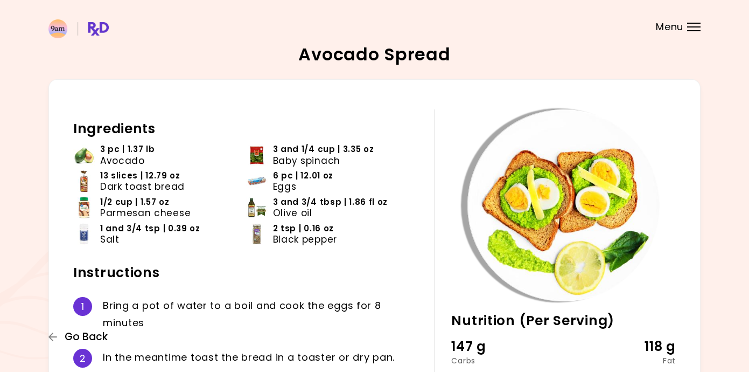
click at [51, 336] on icon "button" at bounding box center [52, 336] width 9 height 9
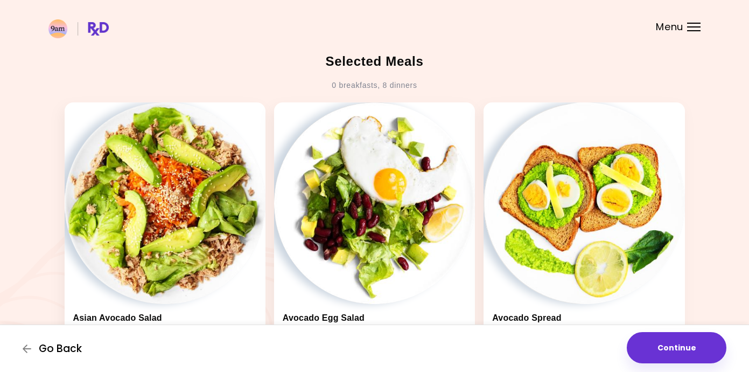
click at [48, 343] on span "Go Back" at bounding box center [60, 349] width 43 height 12
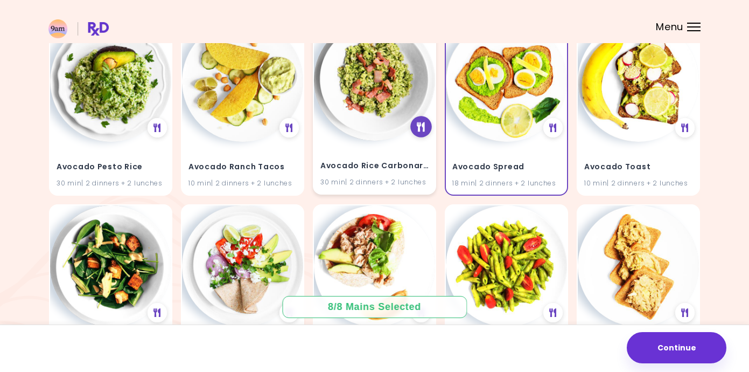
scroll to position [1061, 0]
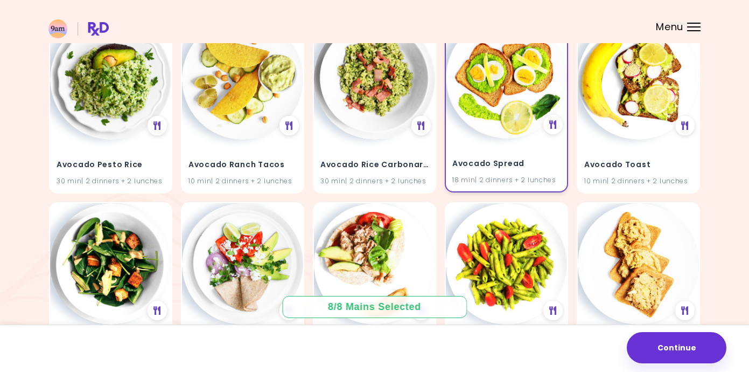
click at [498, 122] on img at bounding box center [506, 77] width 121 height 121
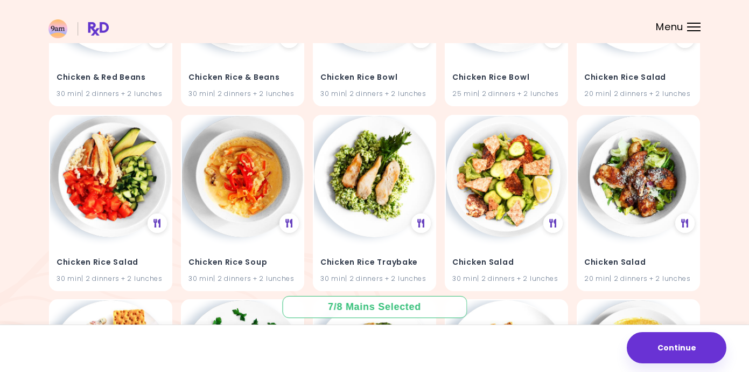
scroll to position [14981, 0]
